Goal: Information Seeking & Learning: Learn about a topic

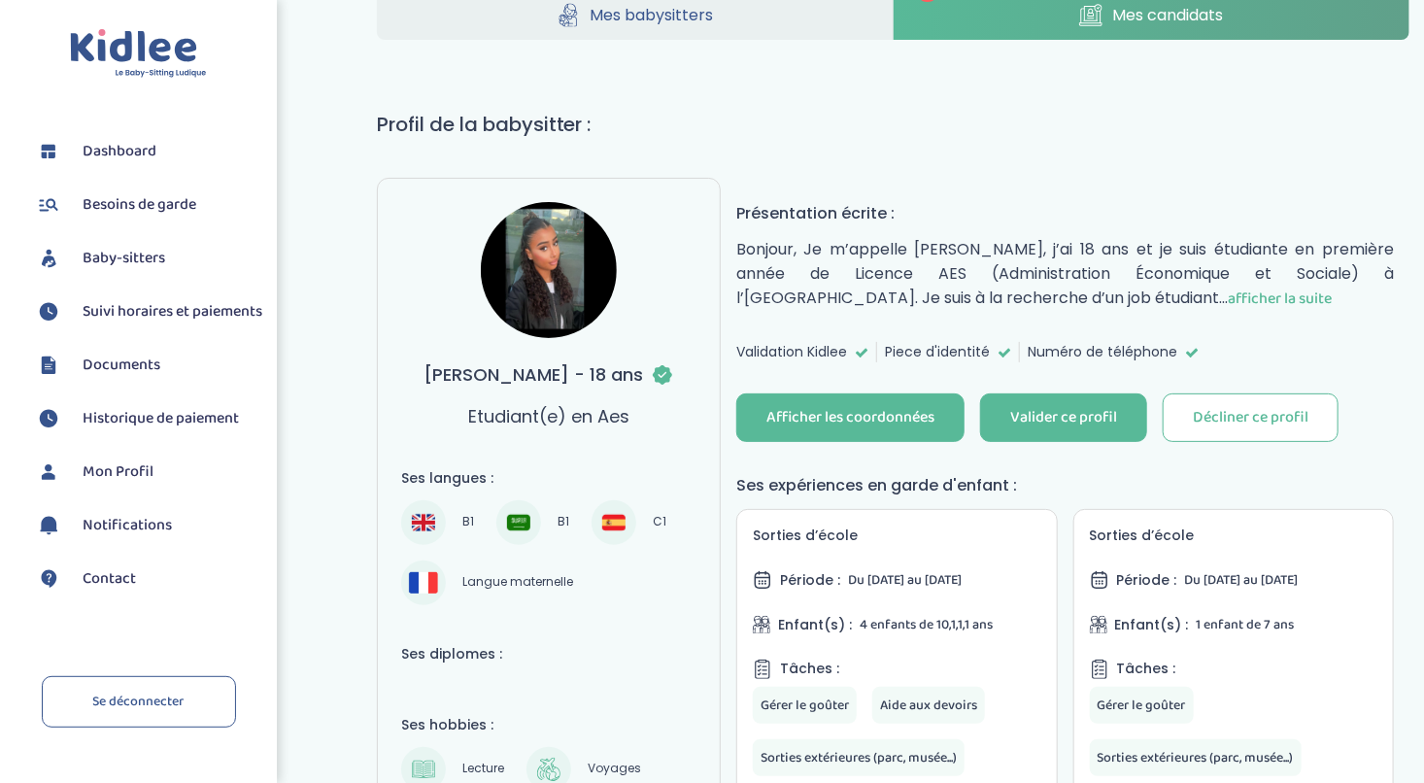
scroll to position [97, 0]
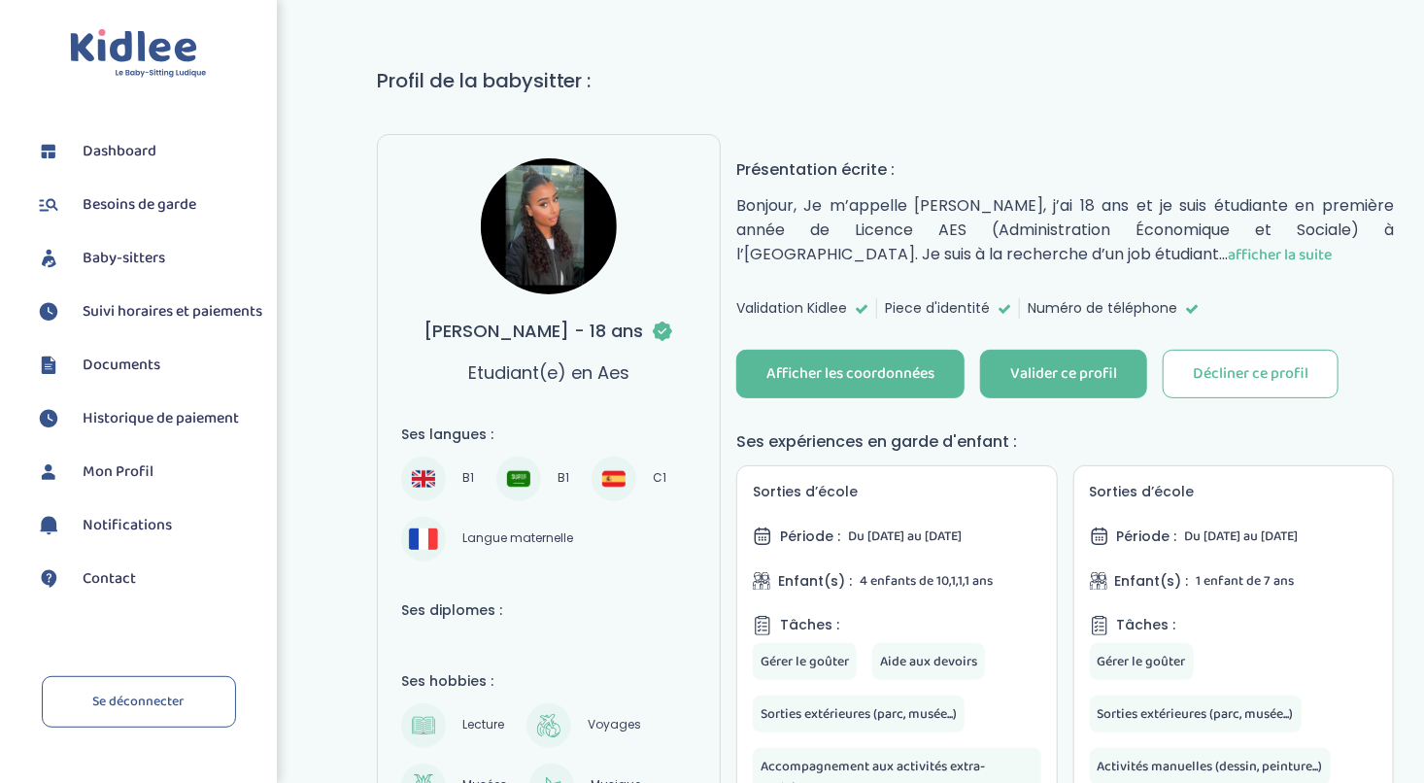
click at [1228, 260] on span "afficher la suite" at bounding box center [1280, 255] width 104 height 24
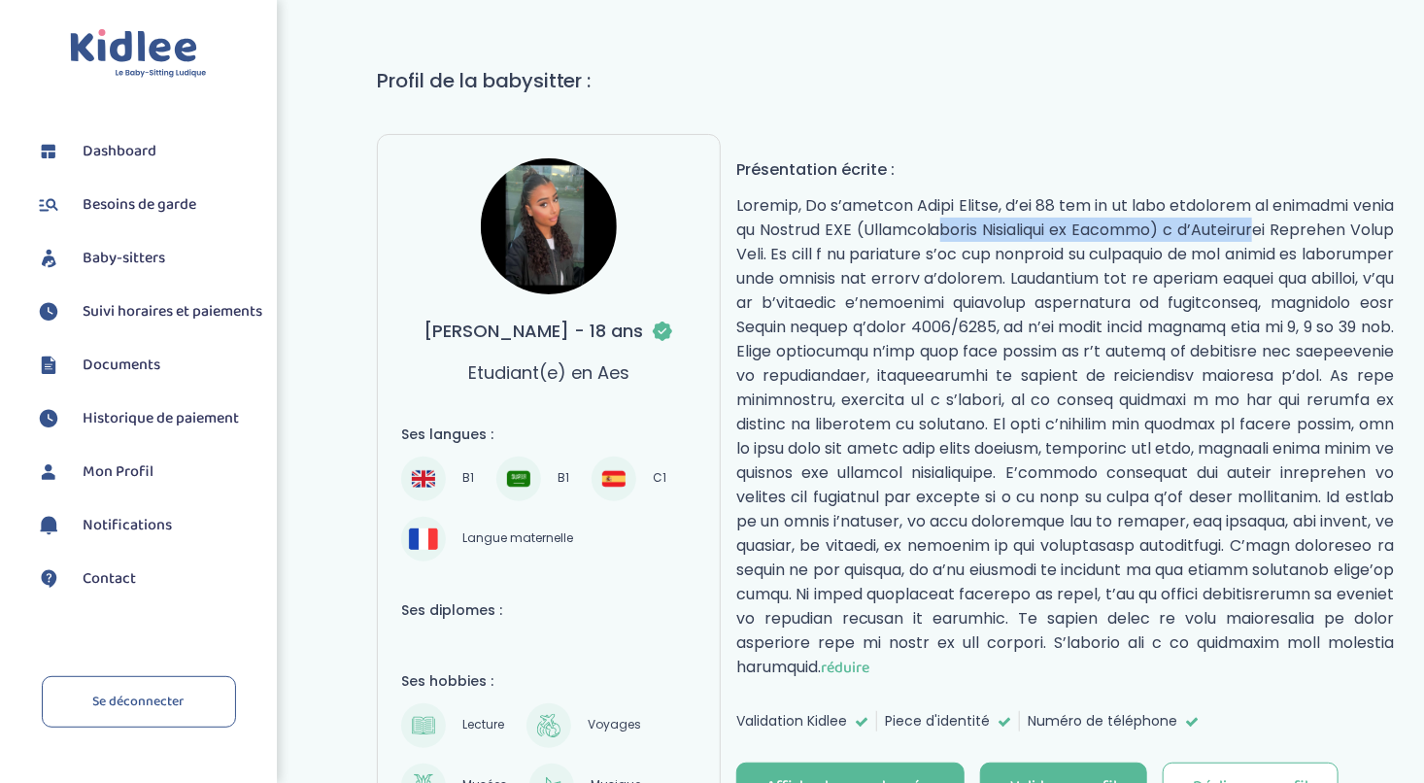
drag, startPoint x: 836, startPoint y: 220, endPoint x: 1173, endPoint y: 223, distance: 337.1
click at [1173, 223] on p "réduire" at bounding box center [1065, 436] width 658 height 487
click at [1177, 225] on p "réduire" at bounding box center [1065, 436] width 658 height 487
click at [832, 231] on p "réduire" at bounding box center [1065, 436] width 658 height 487
drag, startPoint x: 822, startPoint y: 250, endPoint x: 1230, endPoint y: 257, distance: 408.0
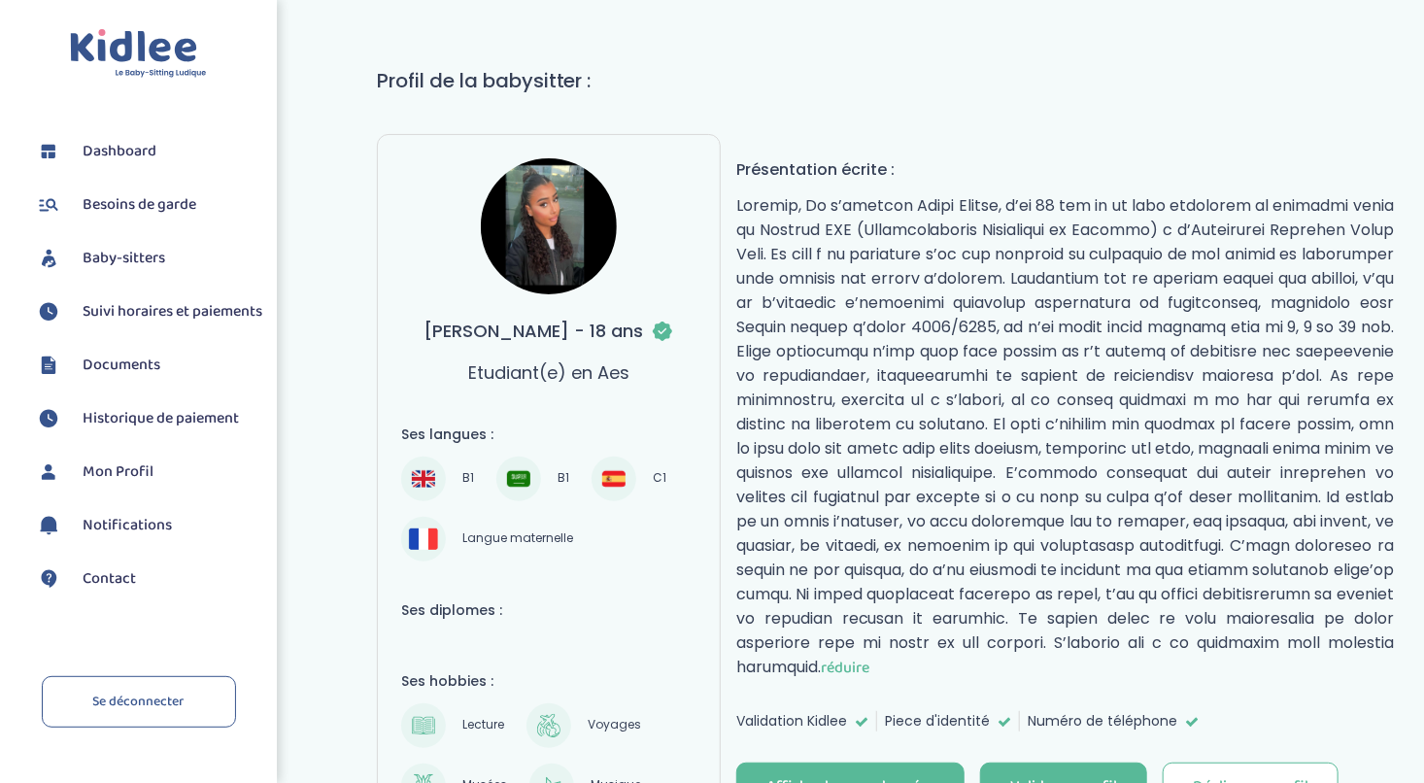
click at [1230, 257] on p "réduire" at bounding box center [1065, 436] width 658 height 487
drag, startPoint x: 1231, startPoint y: 258, endPoint x: 1069, endPoint y: 264, distance: 161.3
click at [1229, 260] on p "réduire" at bounding box center [1065, 436] width 658 height 487
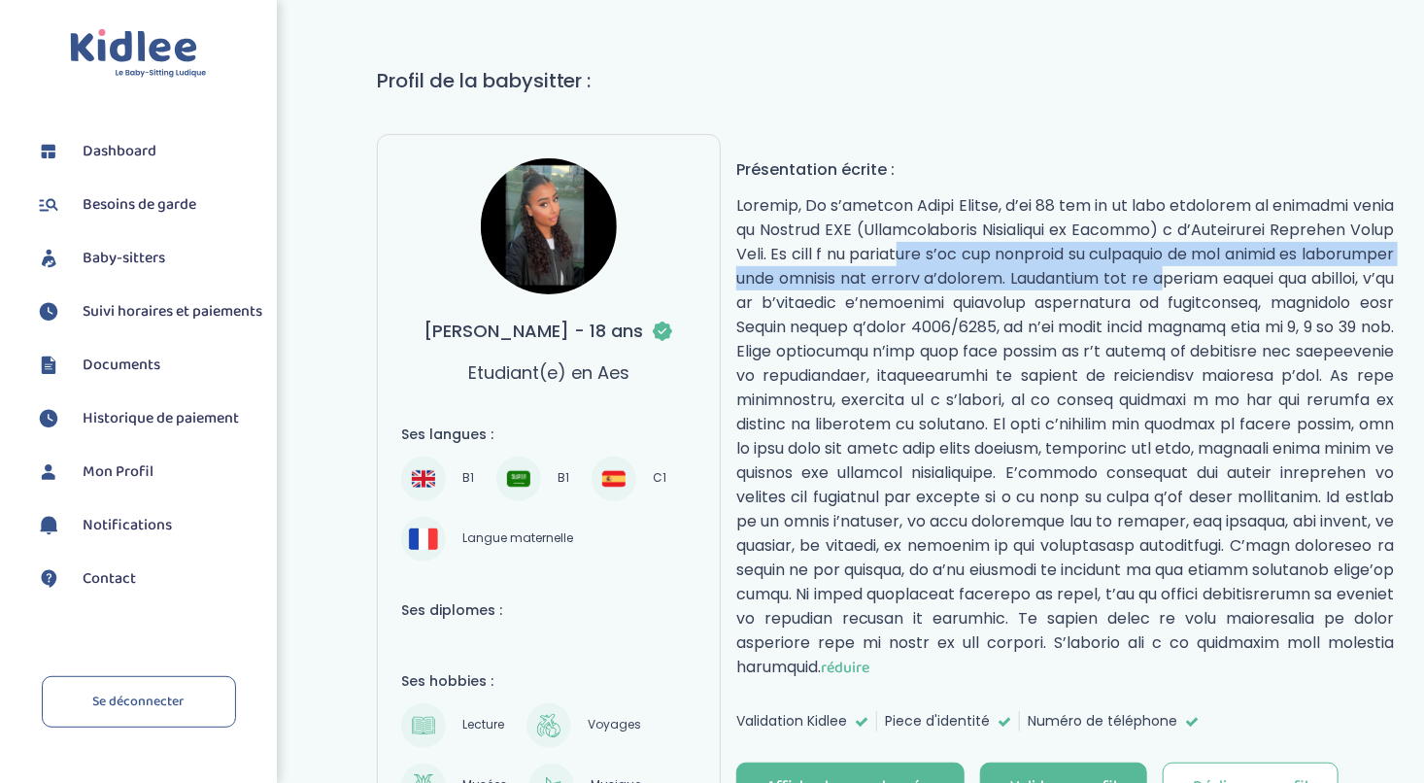
drag, startPoint x: 835, startPoint y: 255, endPoint x: 1159, endPoint y: 269, distance: 323.7
click at [1159, 269] on p "réduire" at bounding box center [1065, 436] width 658 height 487
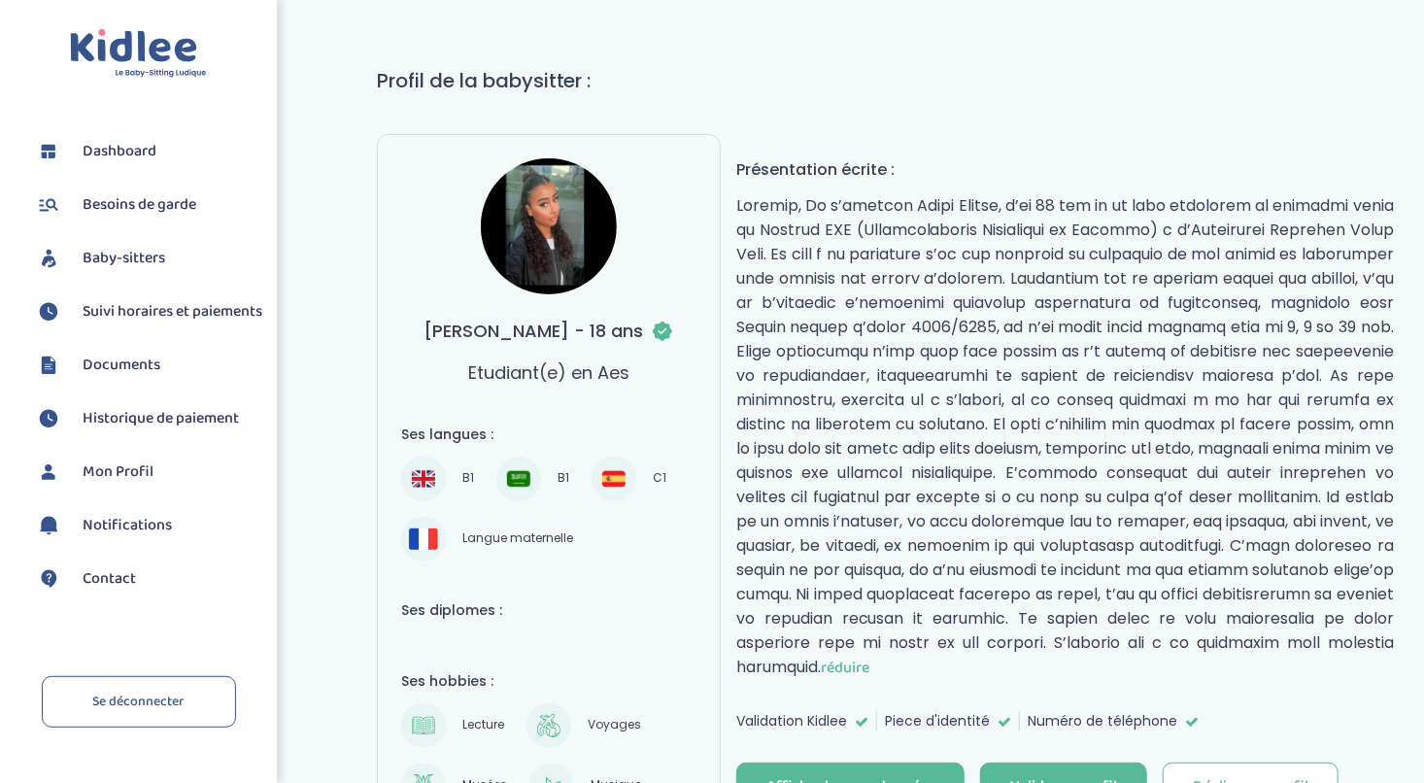
drag, startPoint x: 1159, startPoint y: 269, endPoint x: 1174, endPoint y: 273, distance: 16.0
click at [1174, 273] on p "réduire" at bounding box center [1065, 436] width 658 height 487
drag, startPoint x: 821, startPoint y: 273, endPoint x: 1269, endPoint y: 268, distance: 447.8
click at [1269, 268] on p "réduire" at bounding box center [1065, 436] width 658 height 487
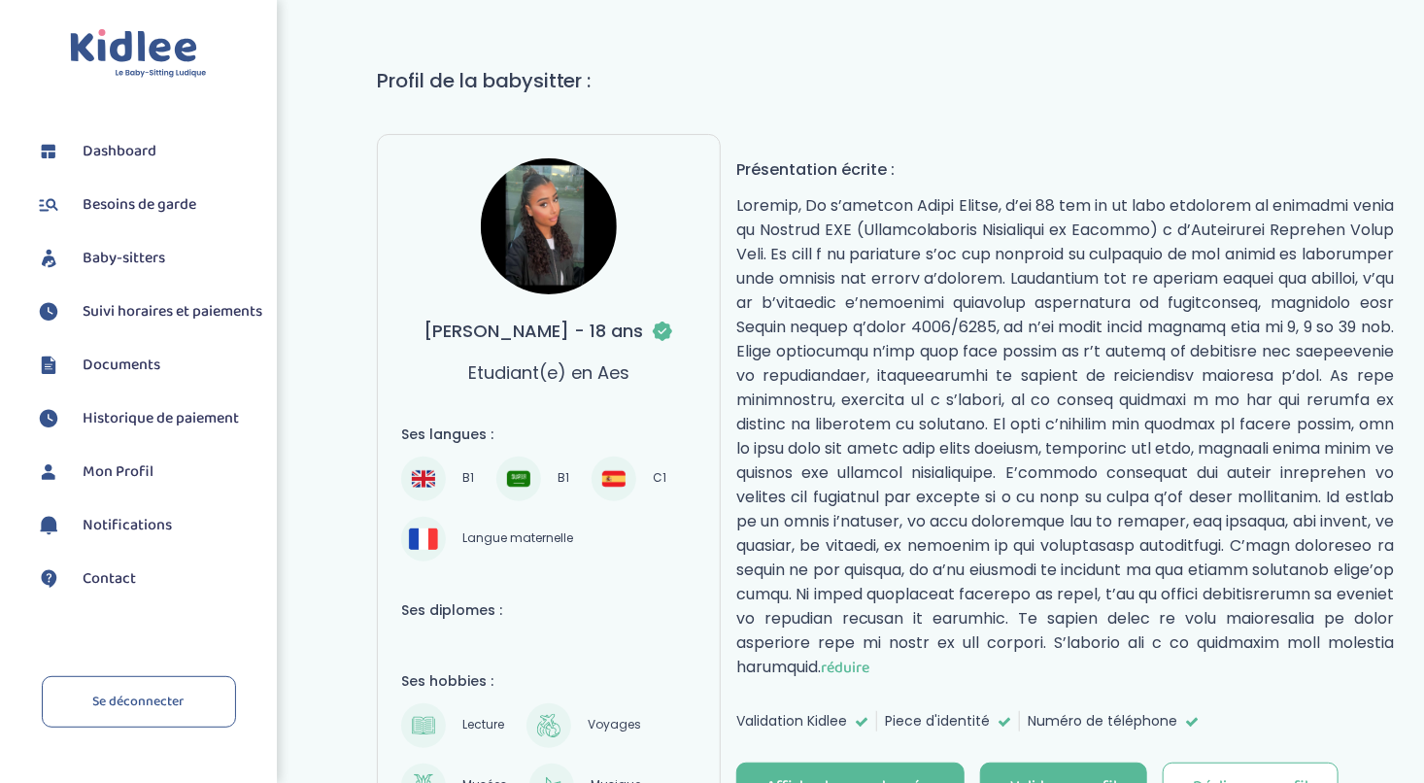
click at [1228, 356] on p "réduire" at bounding box center [1065, 436] width 658 height 487
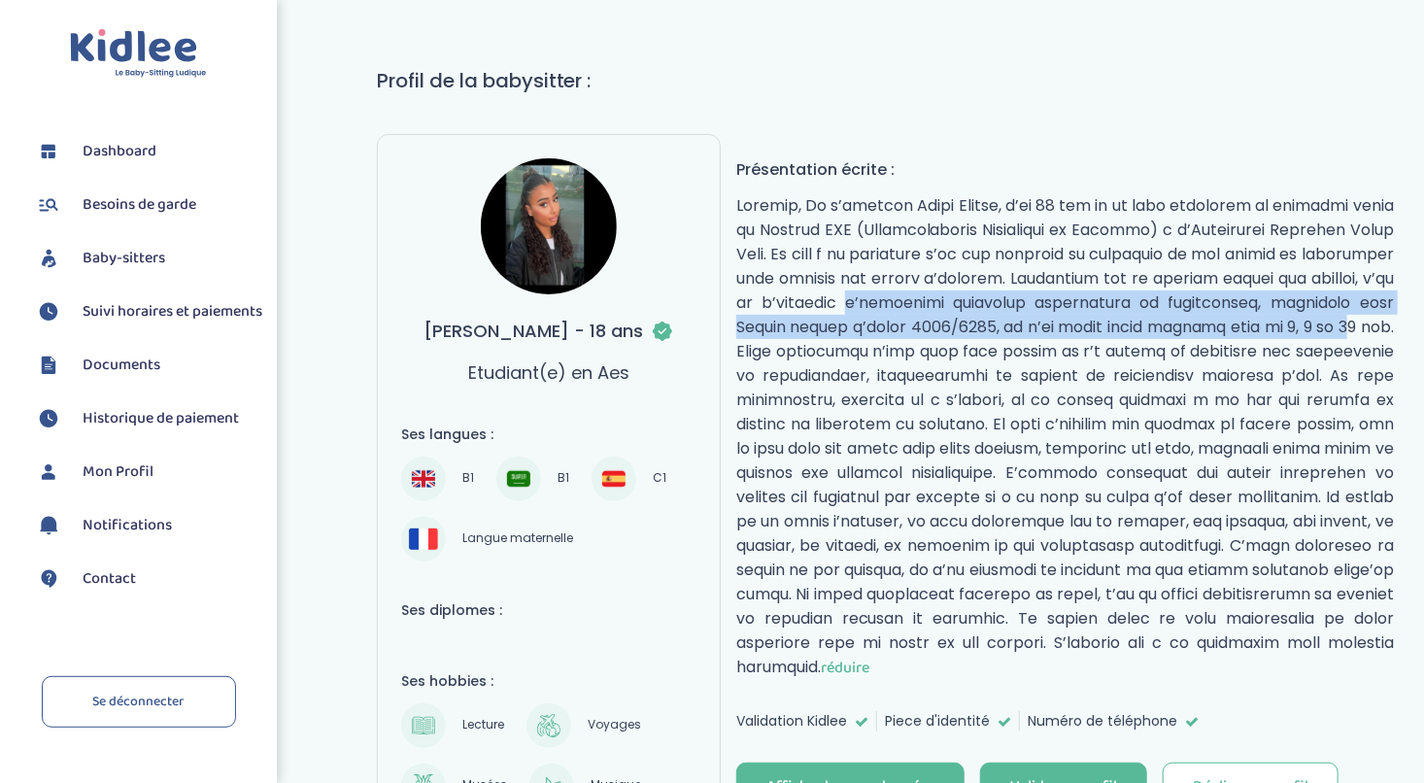
drag, startPoint x: 864, startPoint y: 291, endPoint x: 1422, endPoint y: 311, distance: 558.9
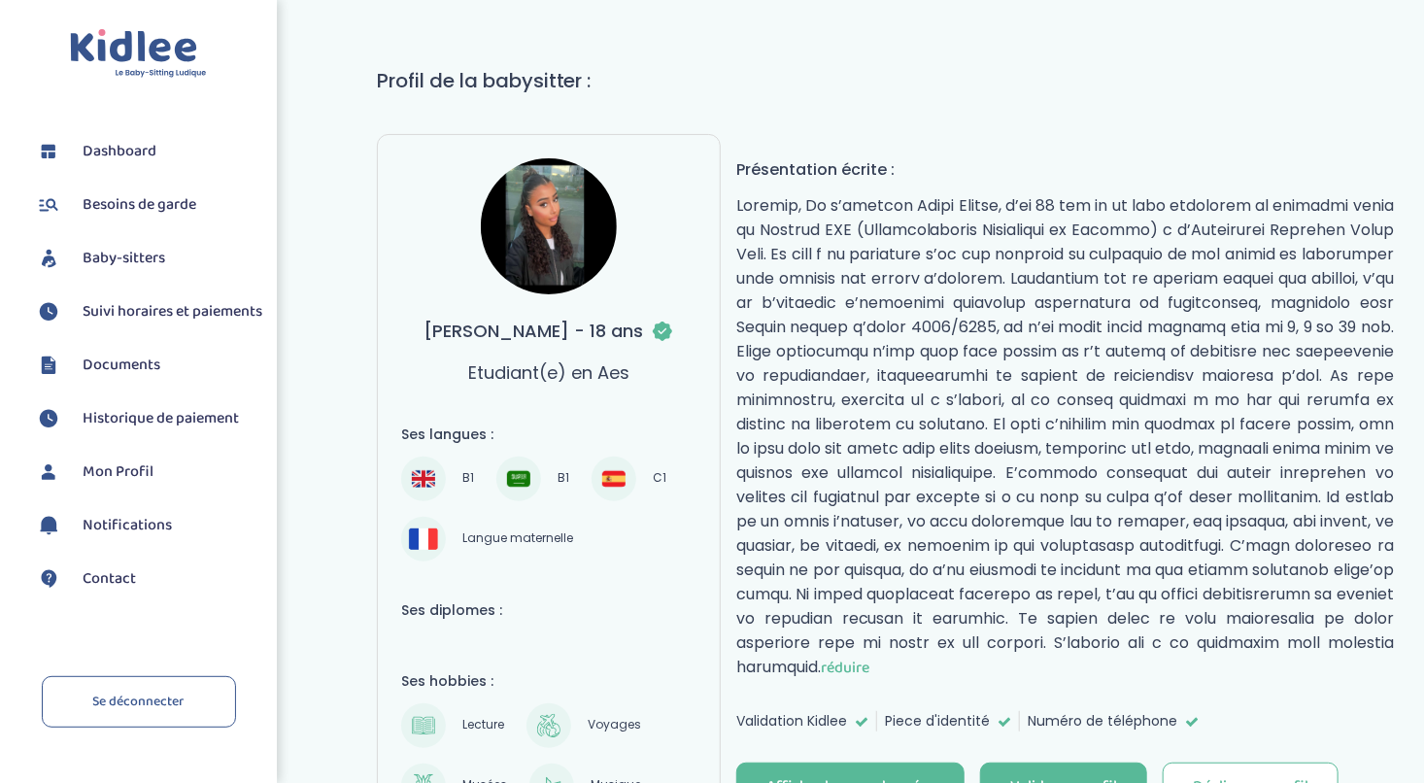
click at [1140, 344] on p "réduire" at bounding box center [1065, 436] width 658 height 487
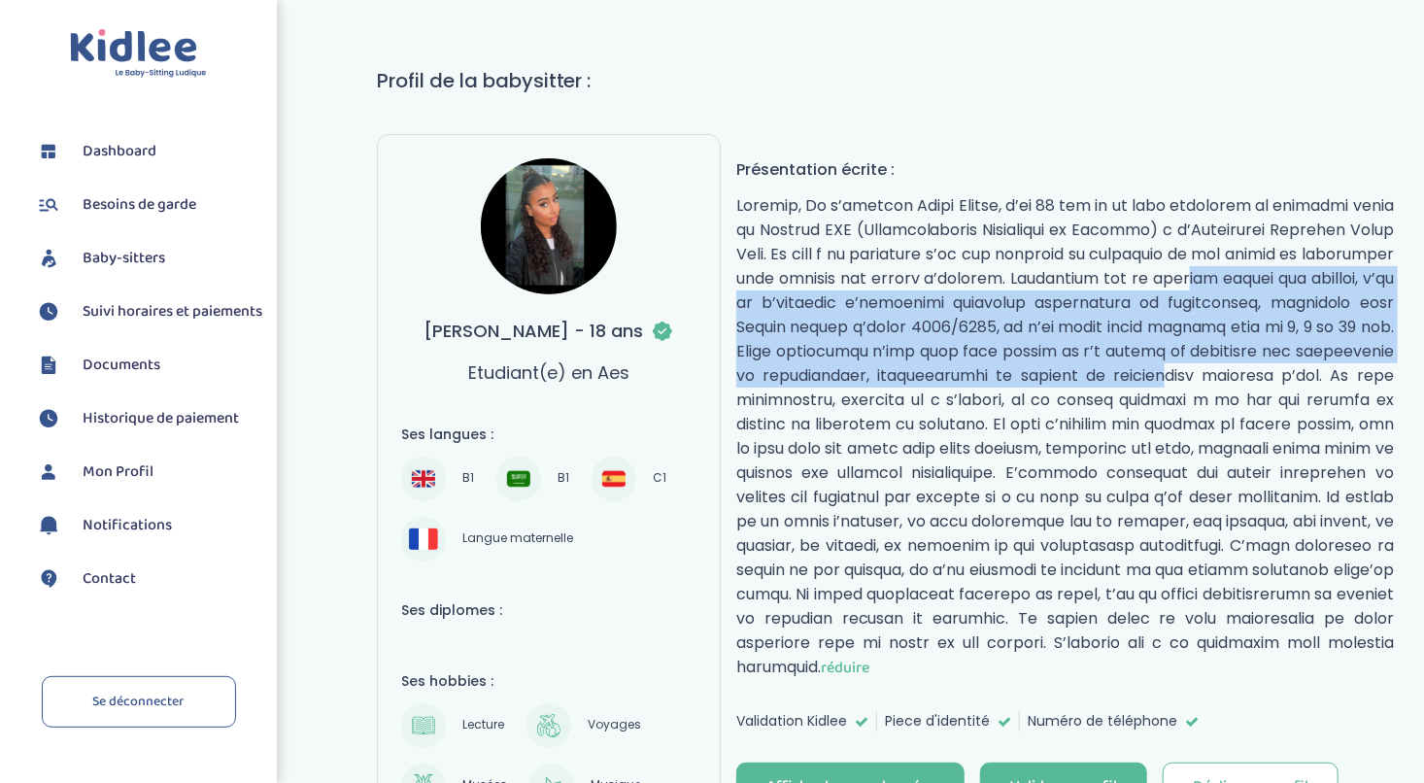
drag, startPoint x: 1188, startPoint y: 365, endPoint x: 1183, endPoint y: 282, distance: 83.7
click at [1183, 282] on p "réduire" at bounding box center [1065, 436] width 658 height 487
drag, startPoint x: 1183, startPoint y: 282, endPoint x: 1182, endPoint y: 319, distance: 36.9
click at [1183, 282] on p "réduire" at bounding box center [1065, 436] width 658 height 487
click at [1170, 289] on p "réduire" at bounding box center [1065, 436] width 658 height 487
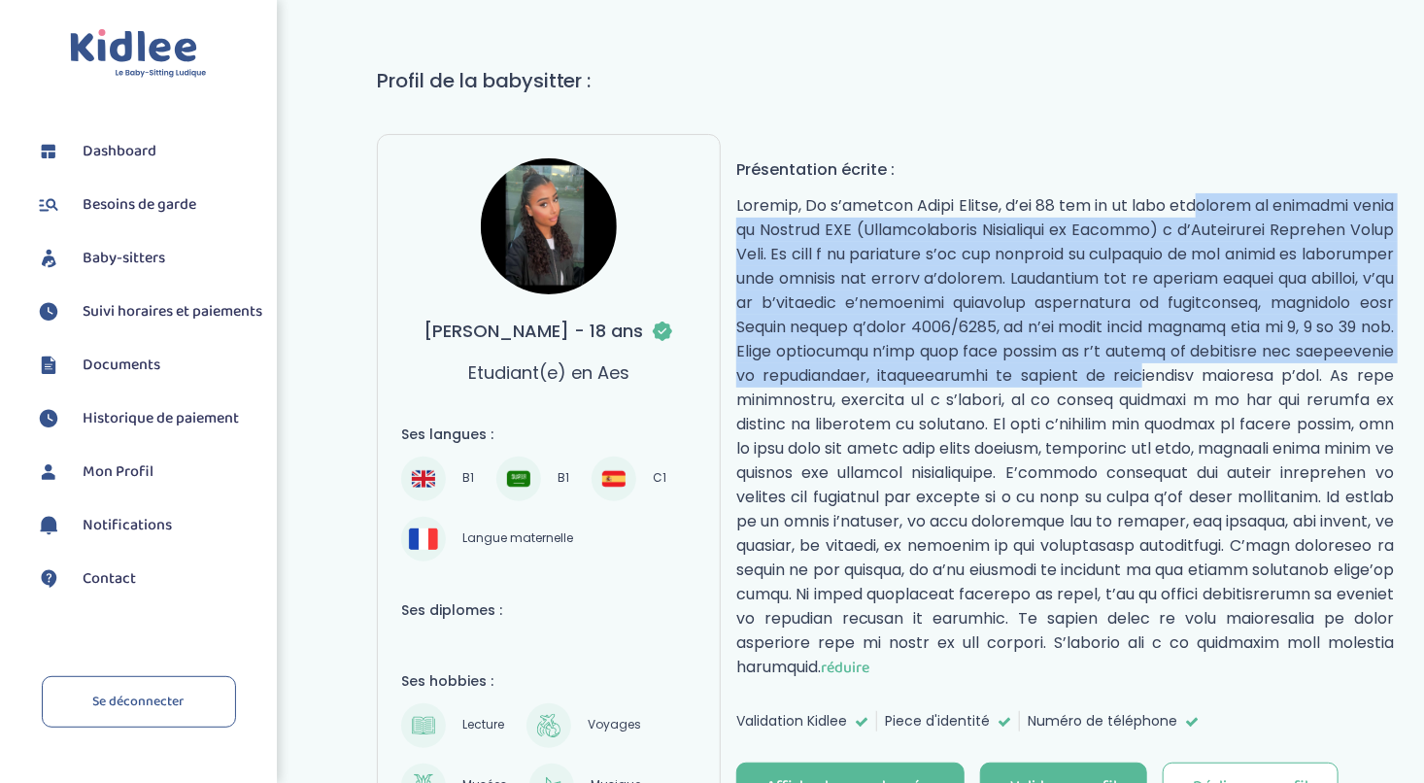
drag, startPoint x: 1170, startPoint y: 376, endPoint x: 1104, endPoint y: 192, distance: 195.1
click at [1104, 193] on p "réduire" at bounding box center [1065, 436] width 658 height 487
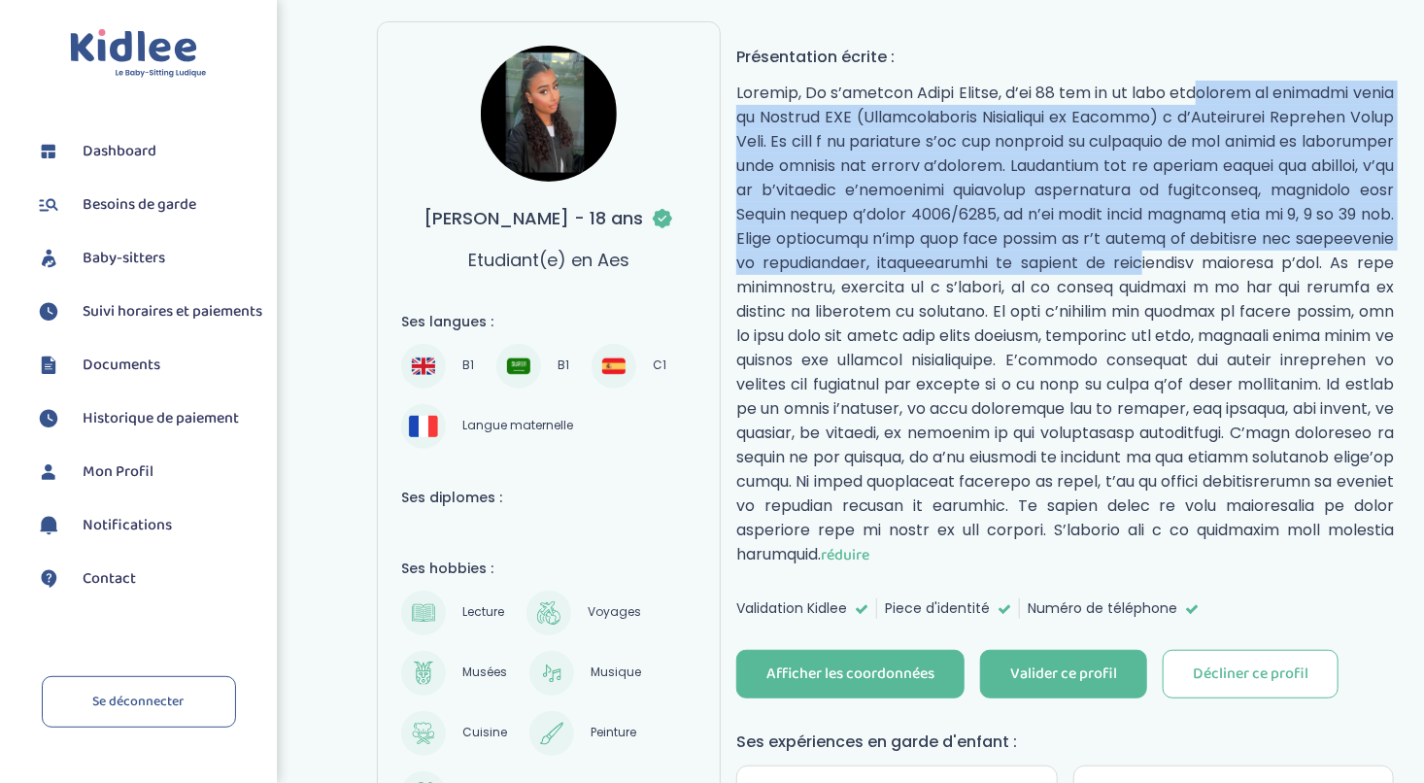
scroll to position [0, 0]
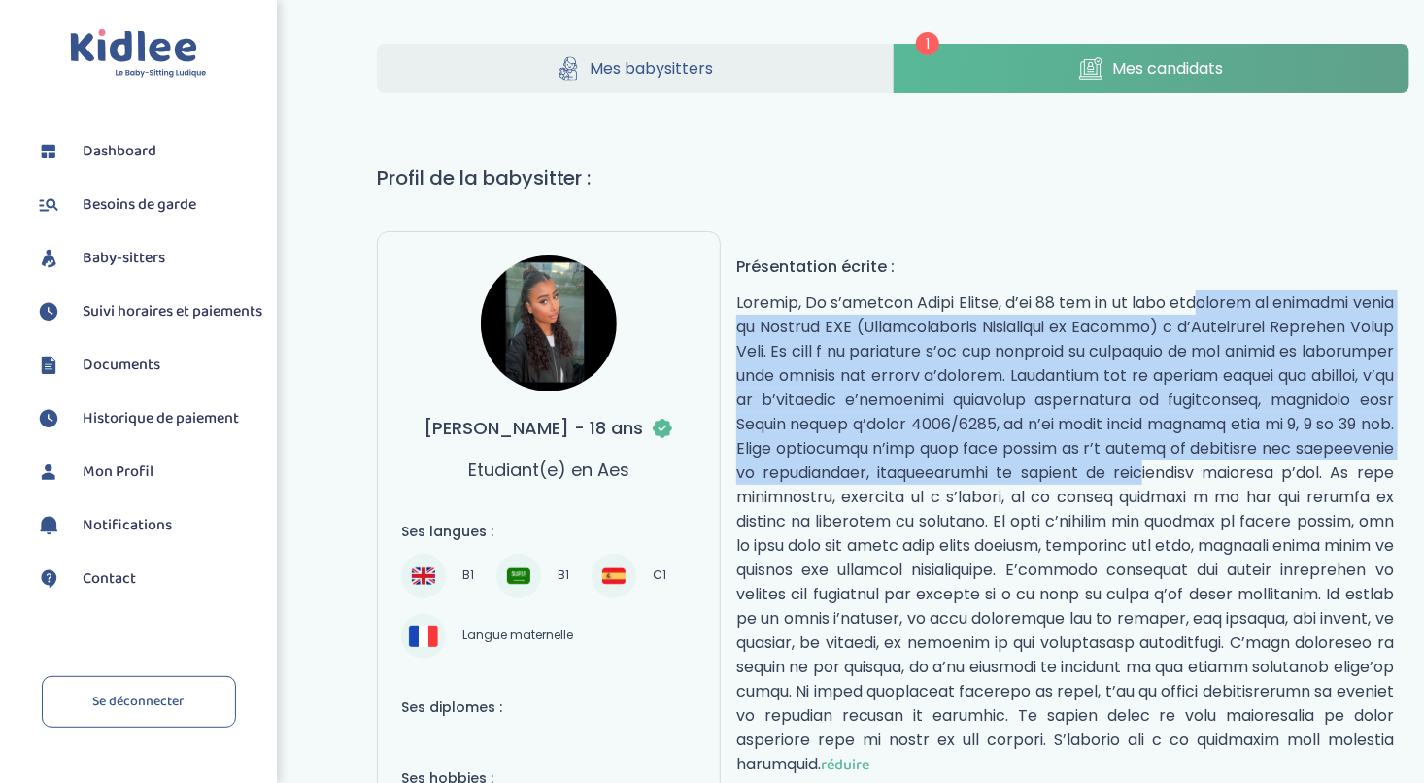
click at [530, 286] on img at bounding box center [549, 323] width 136 height 136
click at [159, 263] on span "Baby-sitters" at bounding box center [124, 258] width 83 height 23
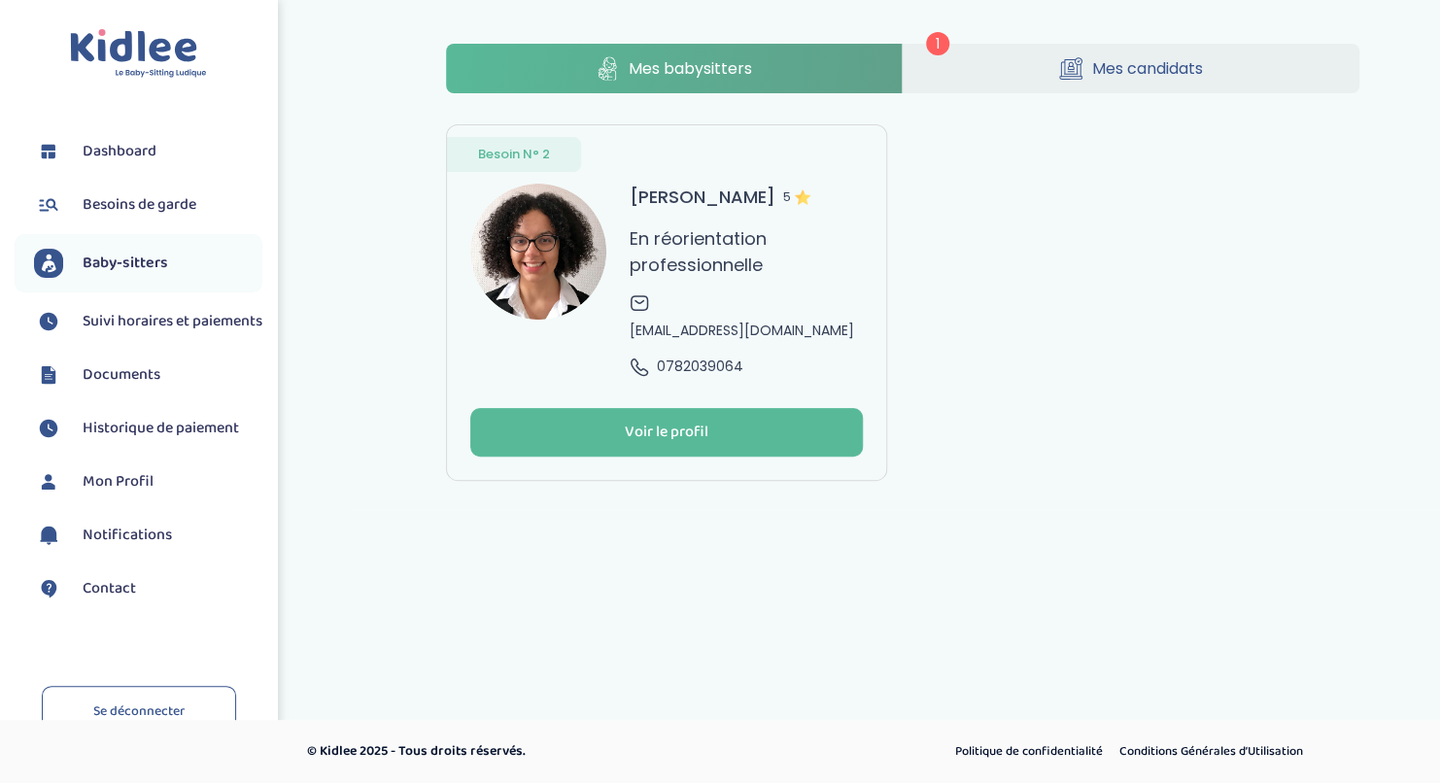
click at [1077, 56] on icon at bounding box center [1070, 68] width 23 height 24
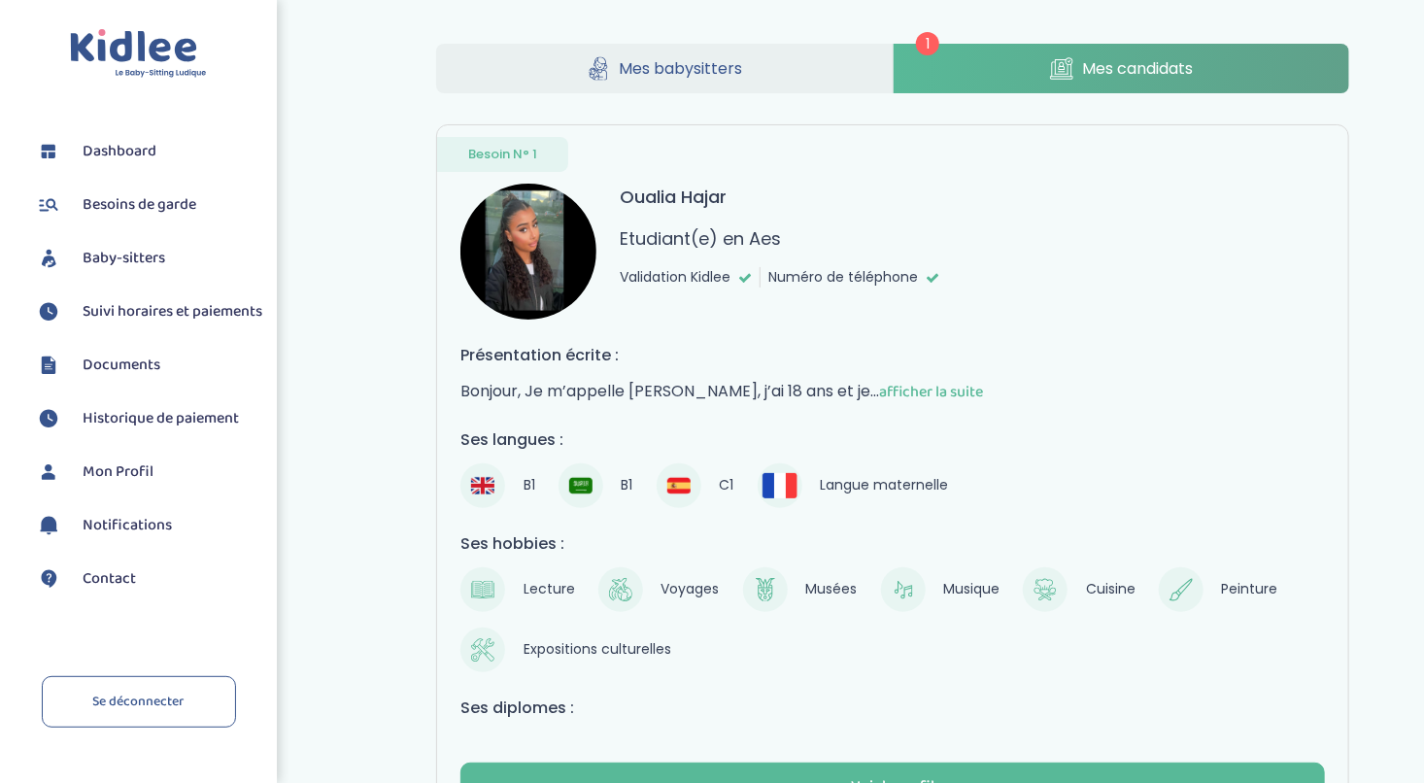
click at [185, 262] on link "Baby-sitters" at bounding box center [148, 258] width 228 height 29
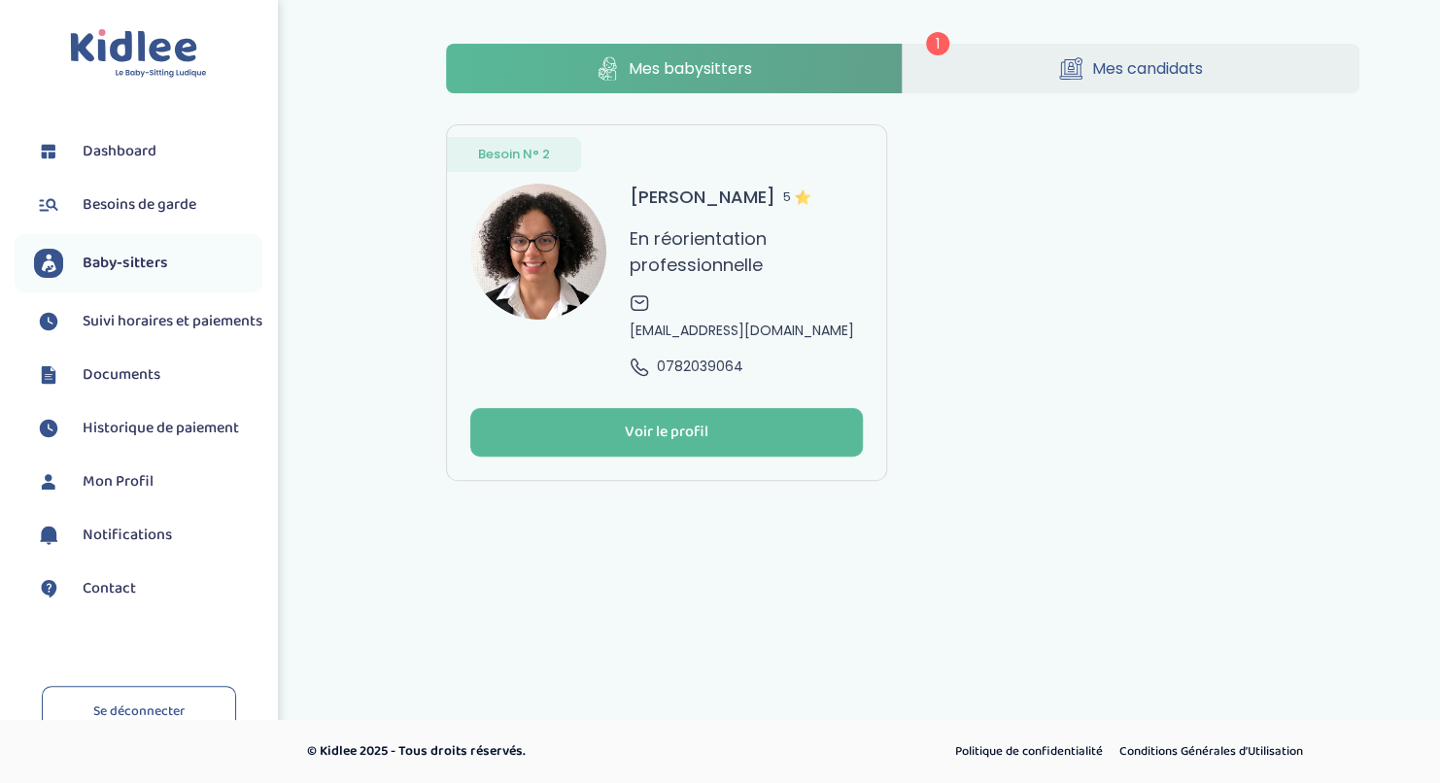
click at [1159, 66] on span "Mes candidats" at bounding box center [1147, 68] width 111 height 24
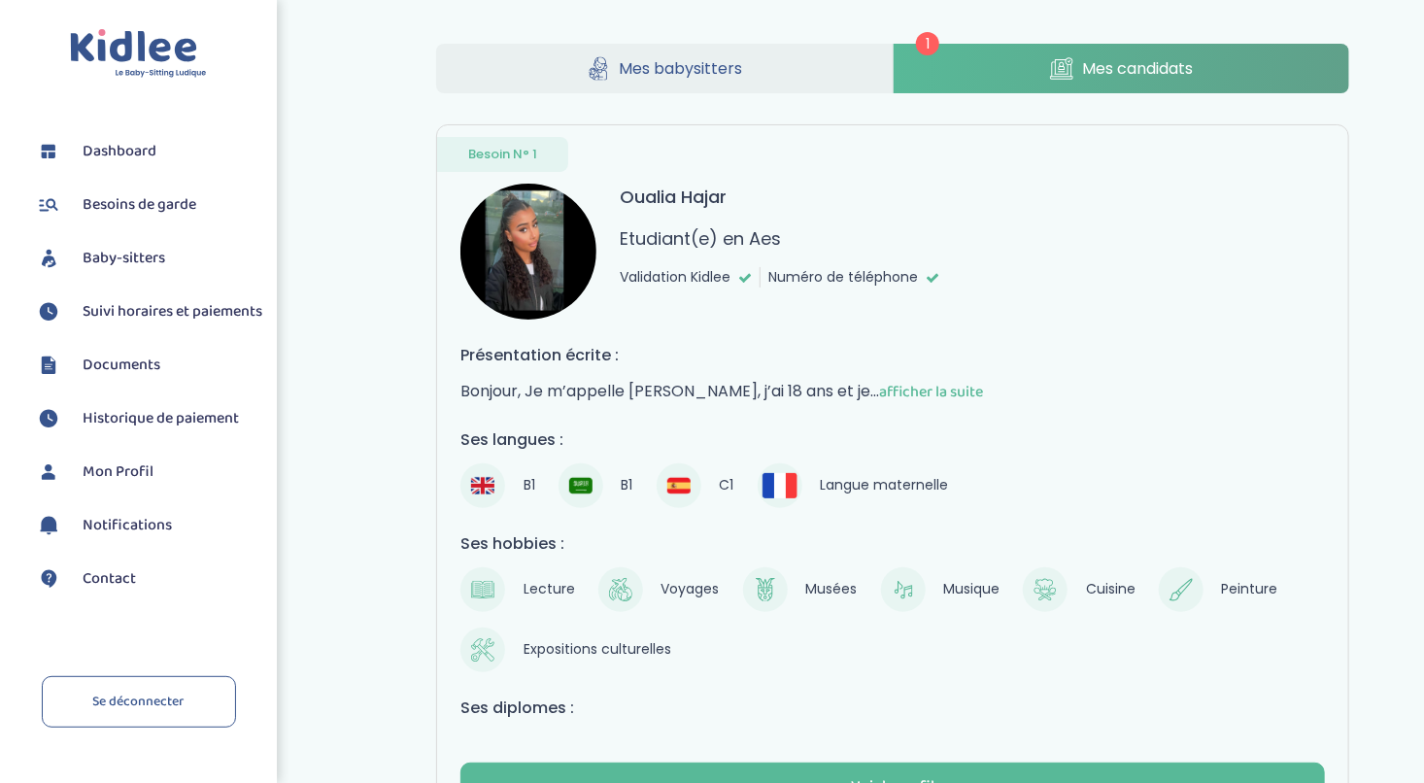
click at [1058, 60] on icon at bounding box center [1061, 68] width 23 height 24
click at [801, 73] on link "Mes babysitters" at bounding box center [664, 69] width 457 height 50
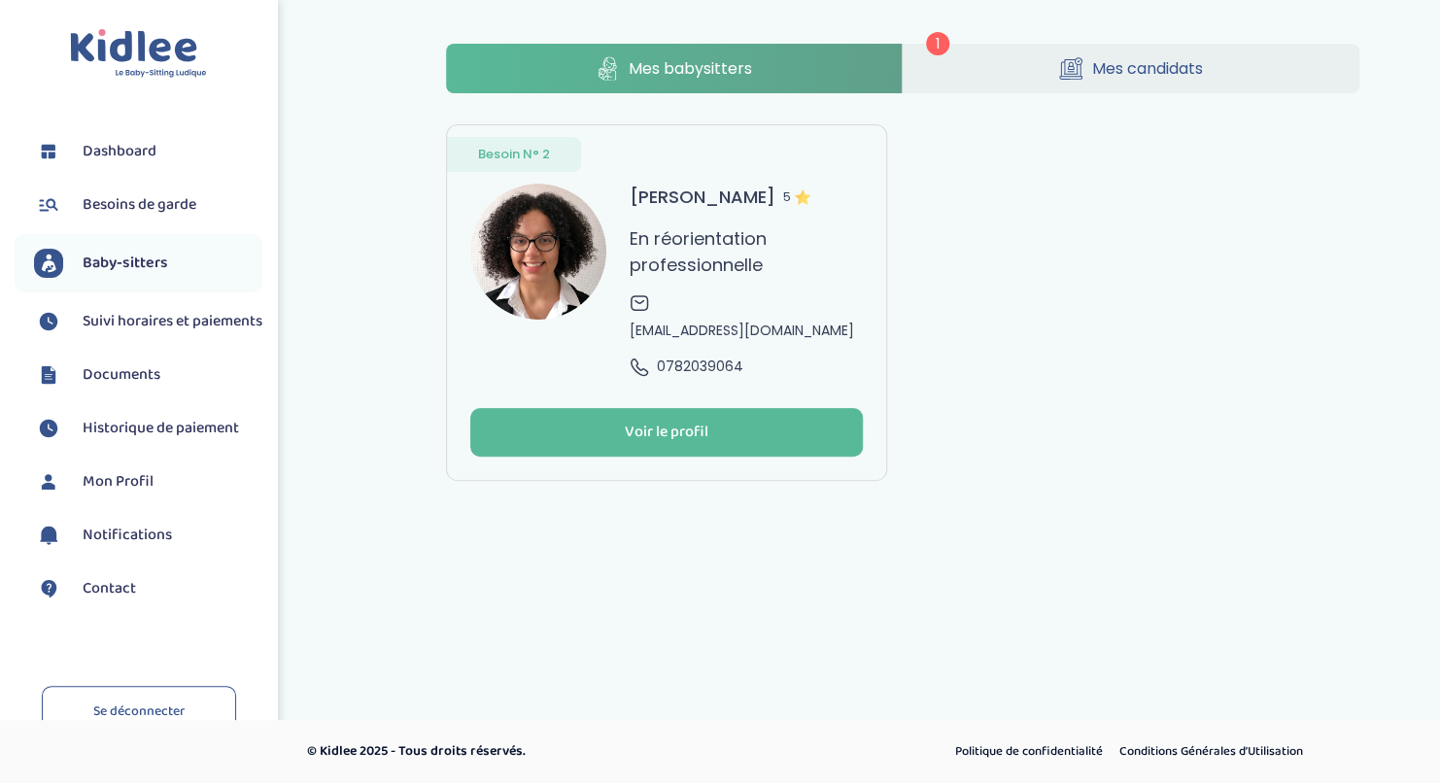
click at [1084, 89] on link "Mes candidats" at bounding box center [1130, 69] width 457 height 50
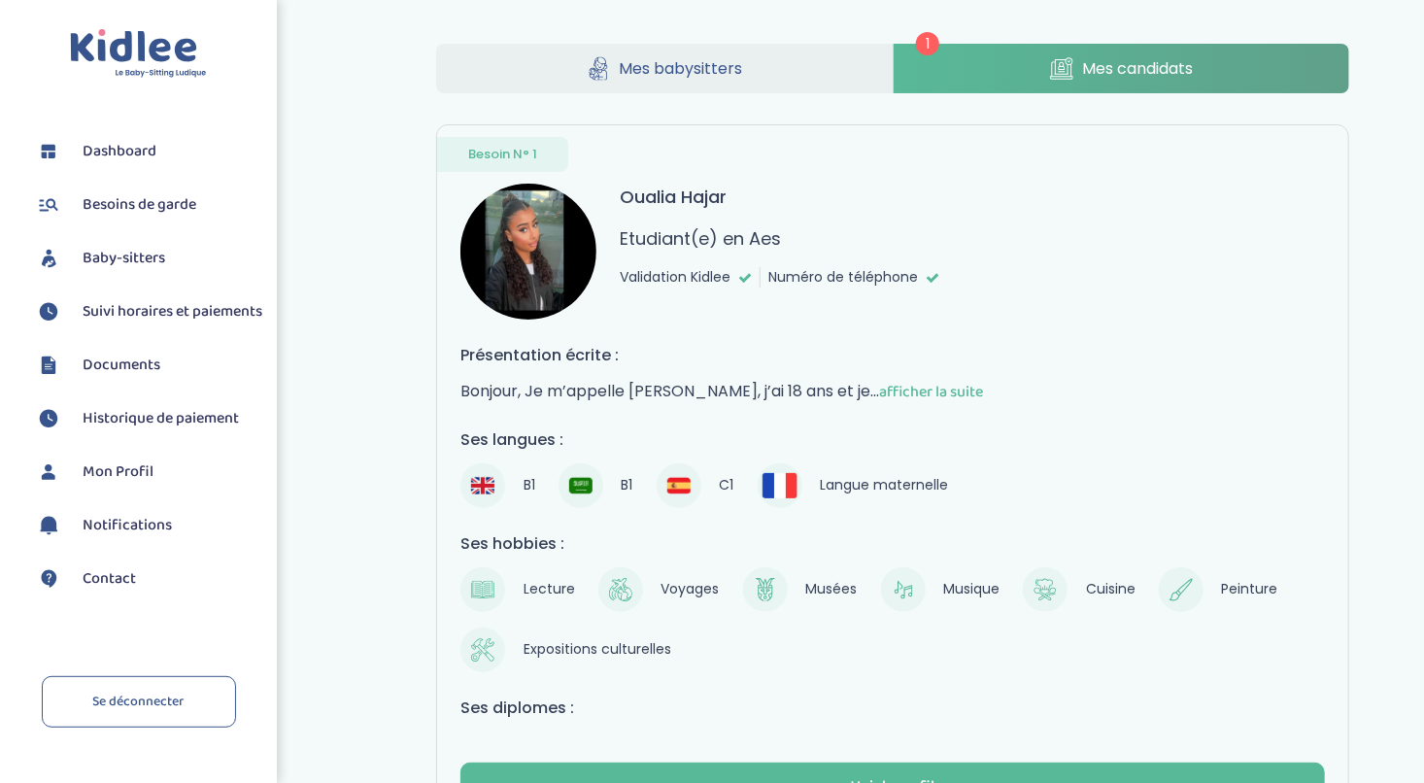
scroll to position [174, 0]
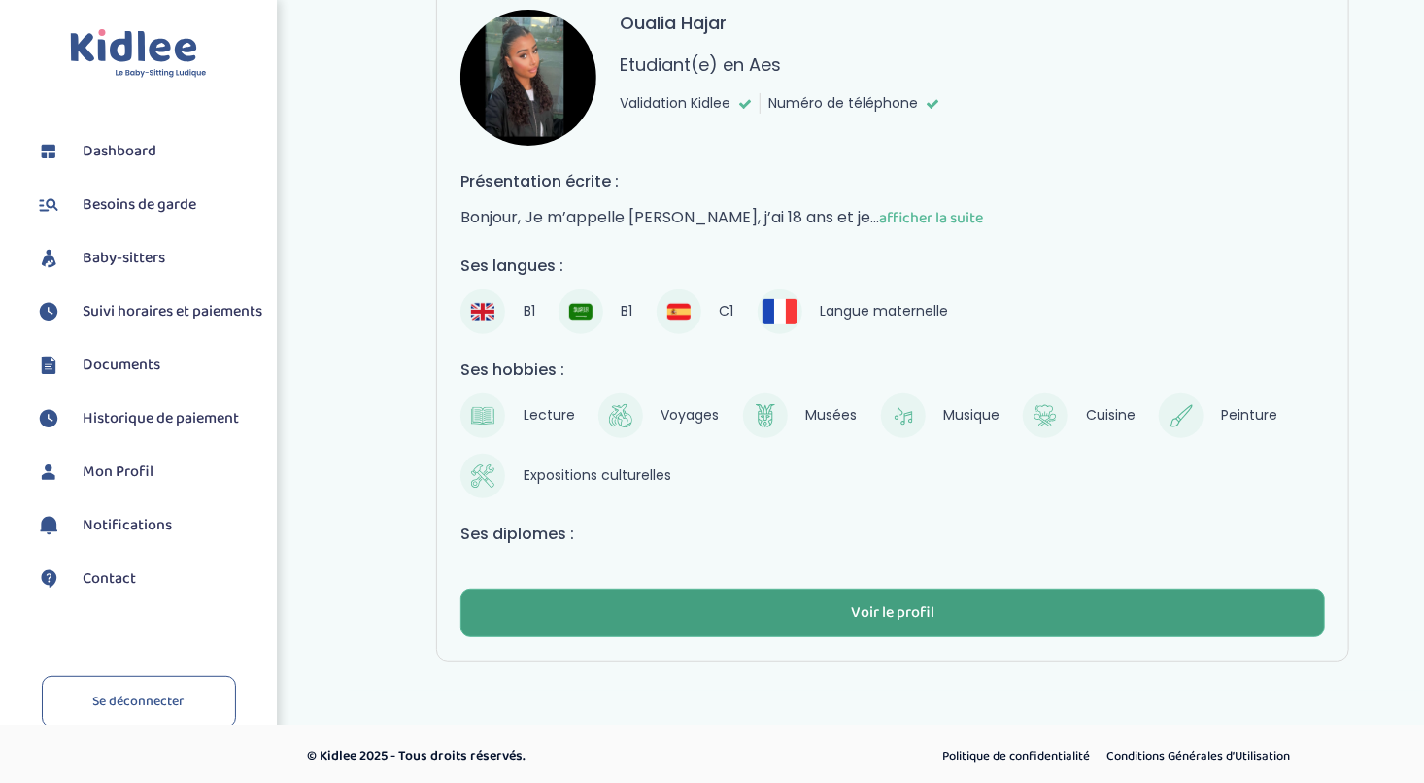
click at [871, 618] on div "Voir le profil" at bounding box center [893, 613] width 84 height 22
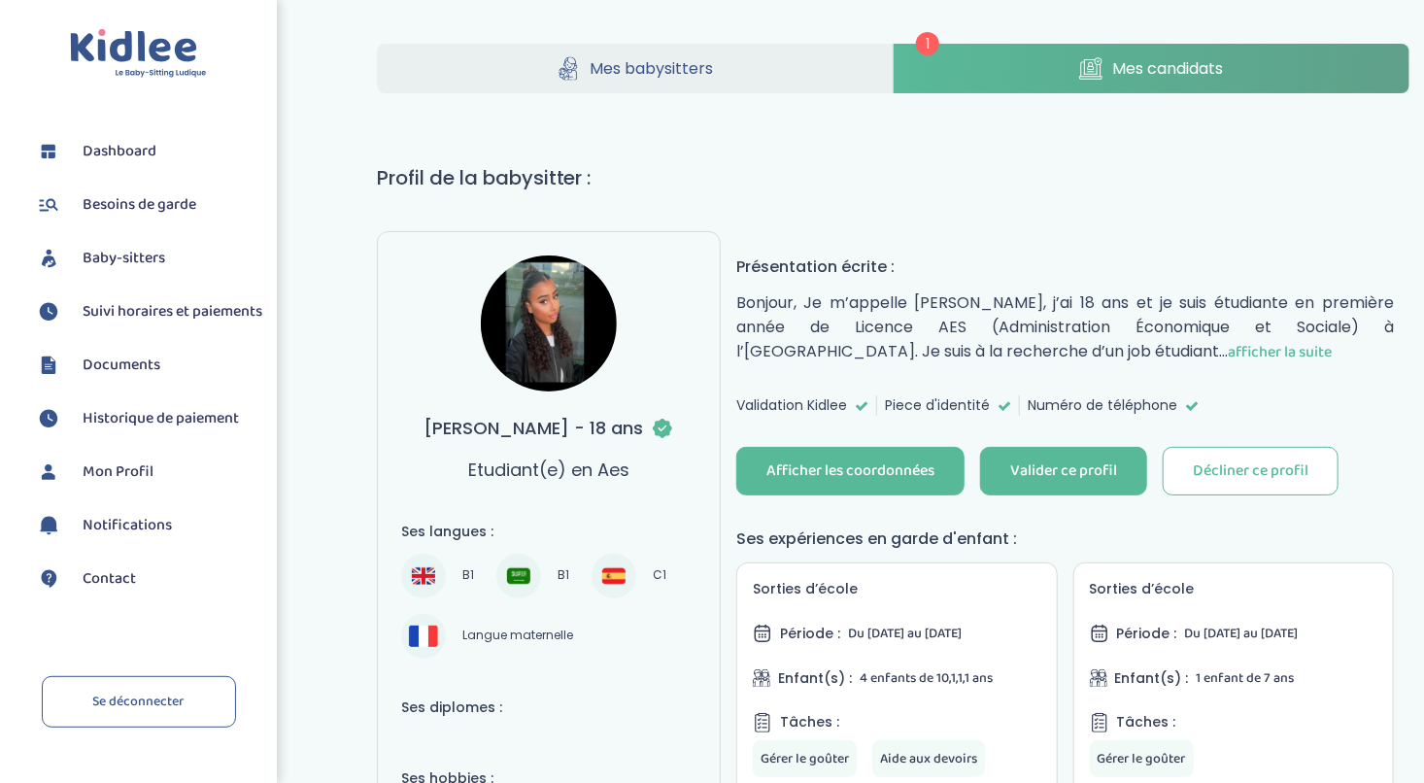
click at [602, 60] on span "Mes babysitters" at bounding box center [651, 68] width 123 height 24
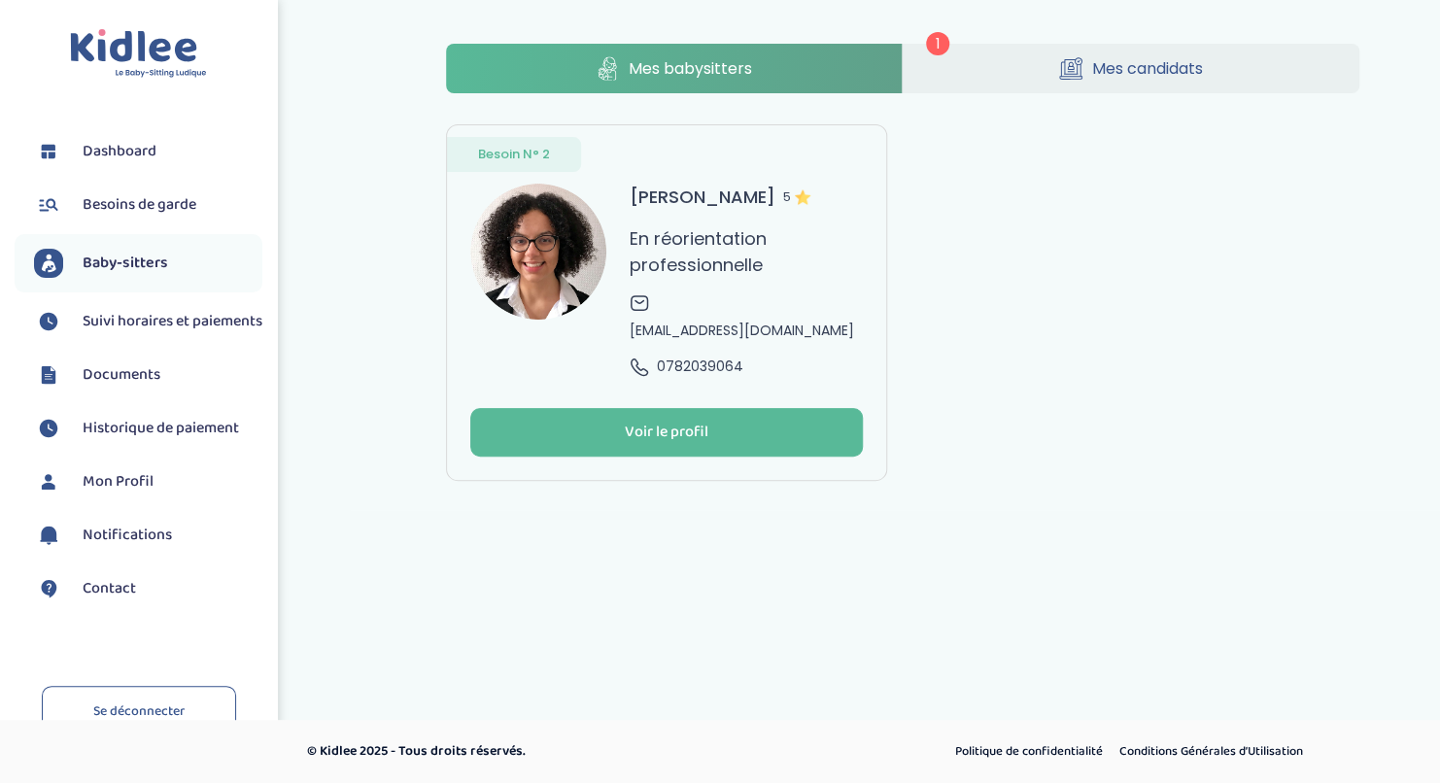
click at [1083, 75] on link "Mes candidats" at bounding box center [1130, 69] width 457 height 50
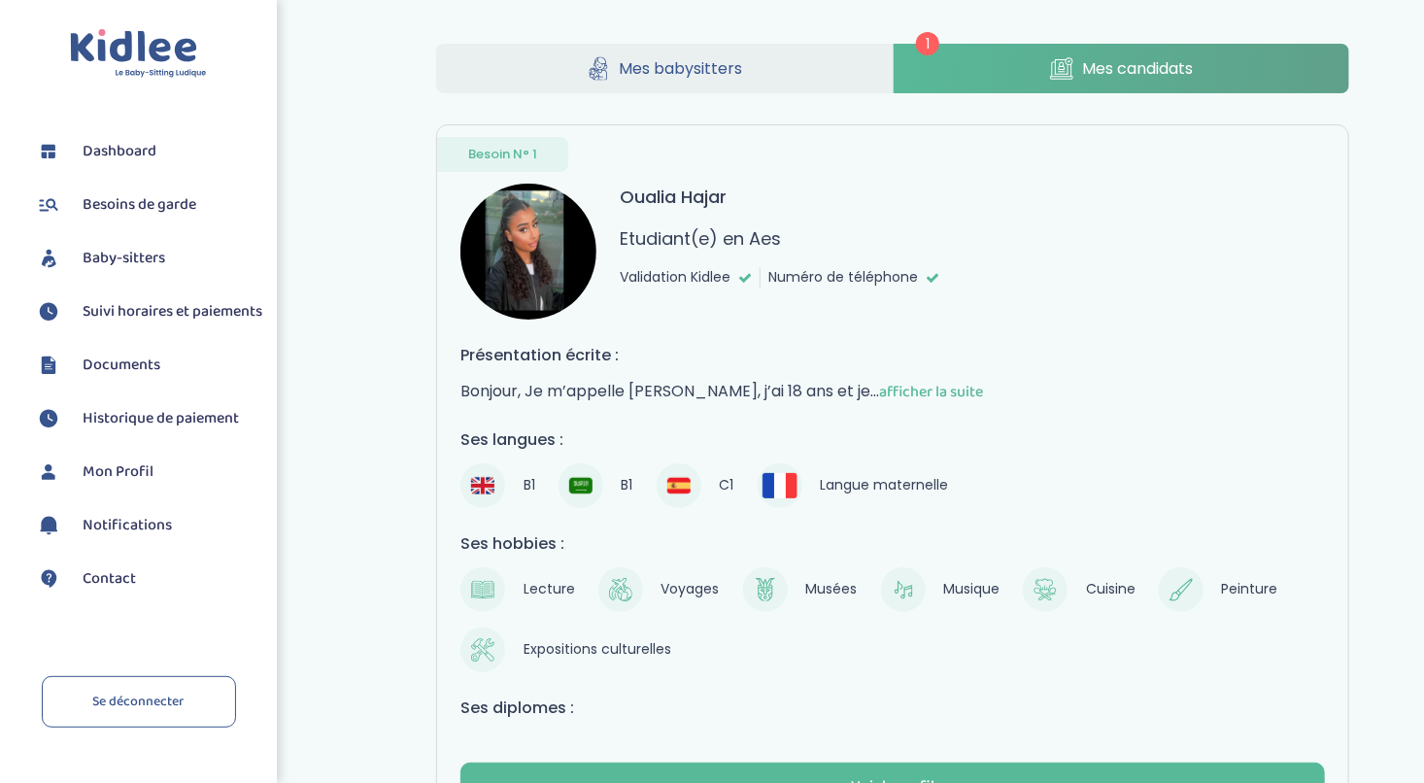
click at [491, 51] on link "Mes babysitters" at bounding box center [664, 69] width 457 height 50
